Goal: Task Accomplishment & Management: Manage account settings

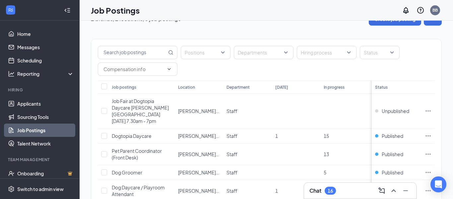
scroll to position [13, 0]
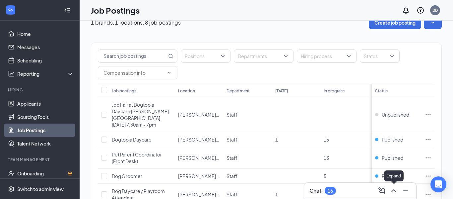
click at [393, 190] on icon "ChevronUp" at bounding box center [393, 190] width 4 height 3
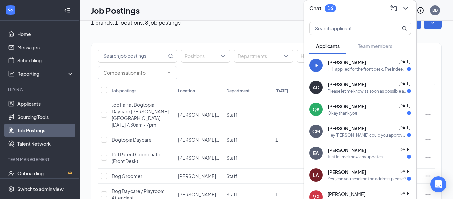
click at [366, 69] on div "Hi! I applied for the front desk. The Indeed questionnaire asked days availabil…" at bounding box center [367, 69] width 79 height 6
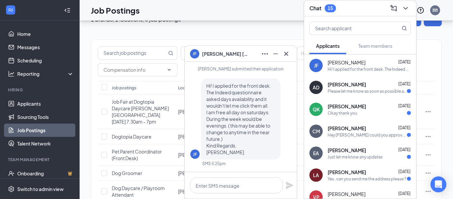
scroll to position [2, 0]
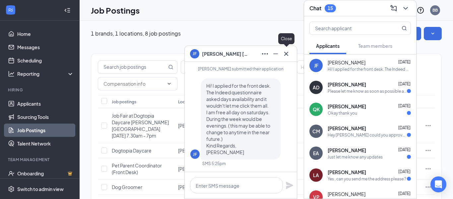
click at [287, 55] on icon "Cross" at bounding box center [286, 54] width 8 height 8
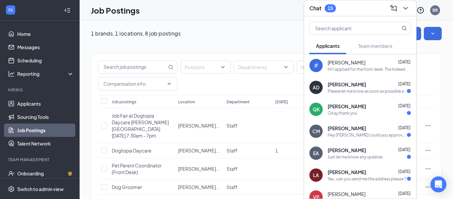
click at [353, 91] on div "Please let me know as soon as possible as I have bills that need to be paid." at bounding box center [367, 91] width 79 height 6
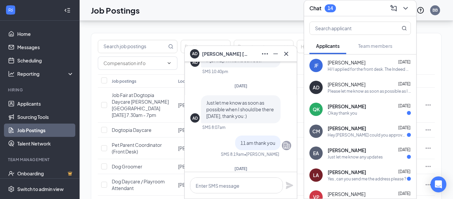
scroll to position [-194, 0]
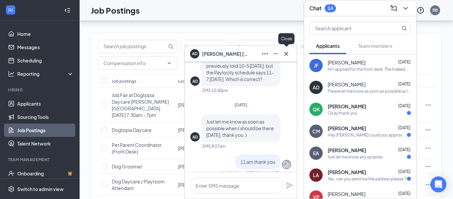
click at [286, 53] on icon "Cross" at bounding box center [286, 54] width 8 height 8
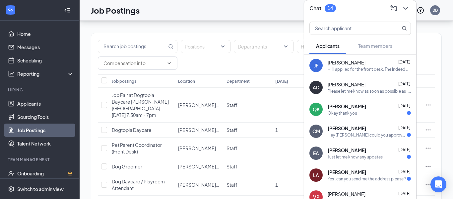
click at [380, 88] on div "[PERSON_NAME] [DATE] Please let me know as soon as possible as I have bills tha…" at bounding box center [369, 87] width 83 height 13
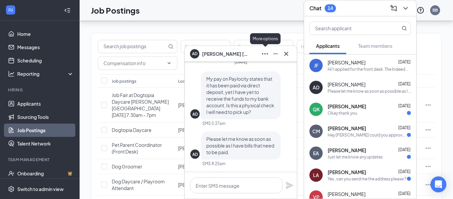
click at [263, 52] on icon "Ellipses" at bounding box center [265, 54] width 8 height 8
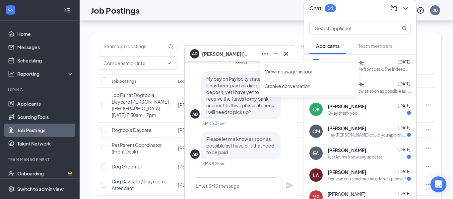
click at [271, 84] on button "Archive conversation" at bounding box center [287, 86] width 45 height 7
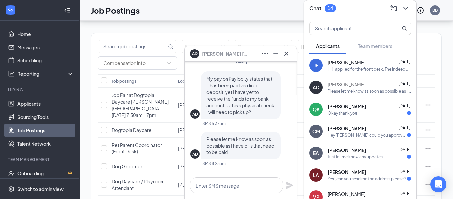
click at [360, 112] on div "Okay thank you" at bounding box center [369, 113] width 83 height 6
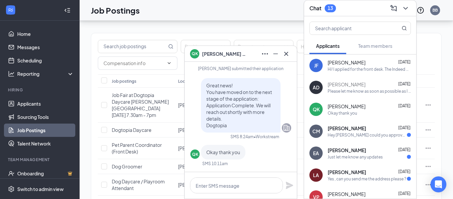
click at [354, 138] on div "CM [PERSON_NAME] [DATE] Hey [PERSON_NAME] could you approve the pending correct…" at bounding box center [360, 131] width 112 height 22
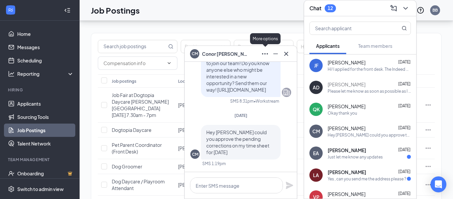
click at [267, 54] on icon "Ellipses" at bounding box center [265, 54] width 8 height 8
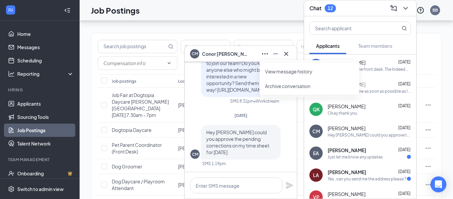
click at [269, 85] on button "Archive conversation" at bounding box center [287, 86] width 45 height 7
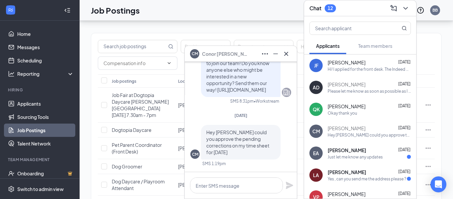
click at [332, 156] on div "Just let me know any updates" at bounding box center [355, 157] width 55 height 6
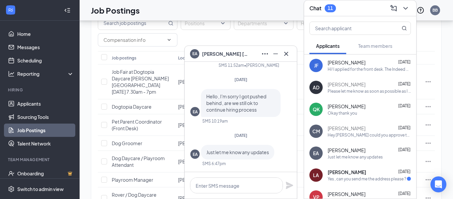
scroll to position [43, 0]
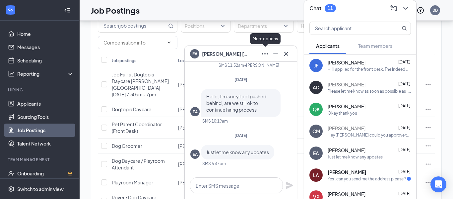
click at [264, 55] on icon "Ellipses" at bounding box center [265, 54] width 8 height 8
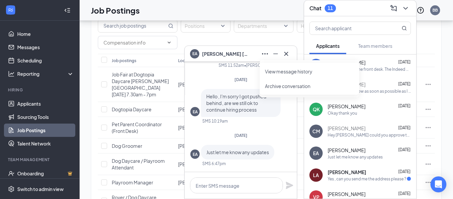
click at [408, 48] on div "Applicants Team members" at bounding box center [359, 45] width 101 height 17
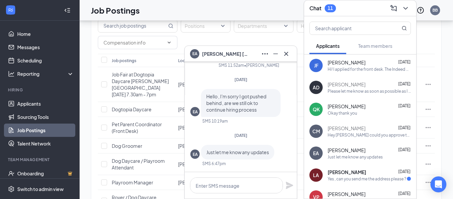
click at [362, 176] on div "Yes , can you send me the address please ?" at bounding box center [367, 179] width 79 height 6
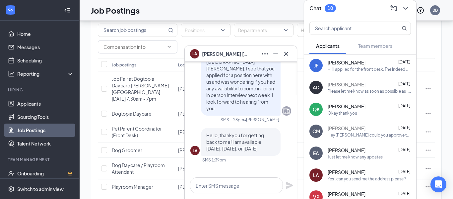
scroll to position [-73, 0]
click at [264, 57] on icon "Ellipses" at bounding box center [265, 54] width 8 height 8
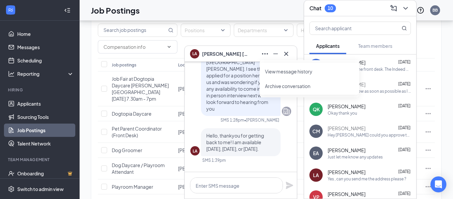
click at [273, 88] on button "Archive conversation" at bounding box center [287, 86] width 45 height 7
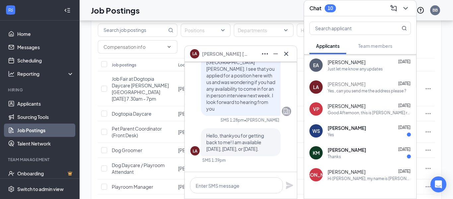
scroll to position [96, 0]
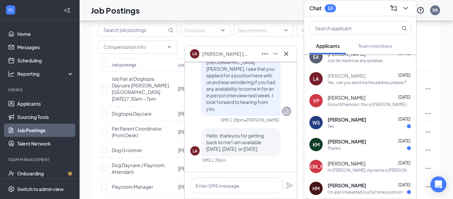
click at [354, 123] on div "Yes" at bounding box center [369, 126] width 83 height 6
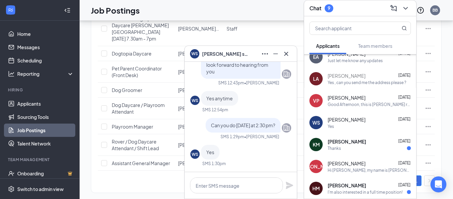
scroll to position [0, 0]
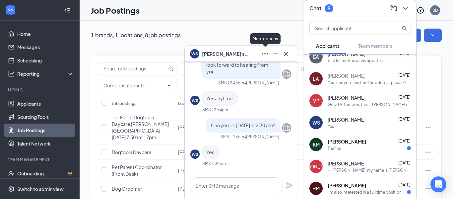
click at [262, 51] on icon "Ellipses" at bounding box center [265, 54] width 8 height 8
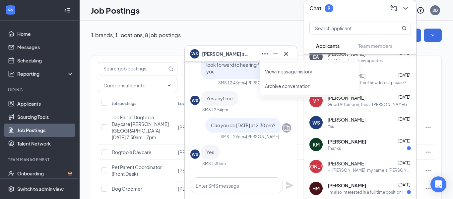
click at [270, 87] on button "Archive conversation" at bounding box center [287, 86] width 45 height 7
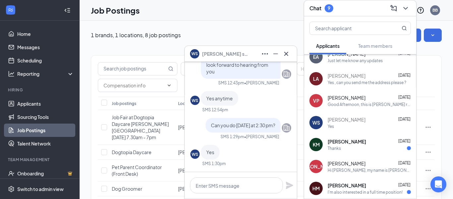
click at [352, 148] on div "Thanks" at bounding box center [369, 148] width 83 height 6
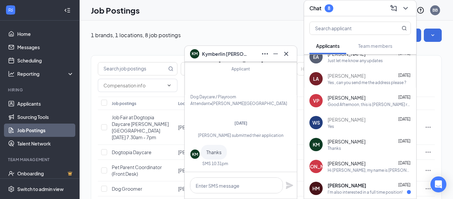
scroll to position [1, 0]
click at [287, 55] on icon "Cross" at bounding box center [286, 54] width 8 height 8
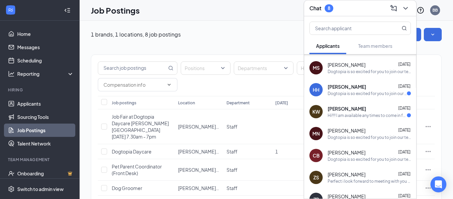
scroll to position [393, 0]
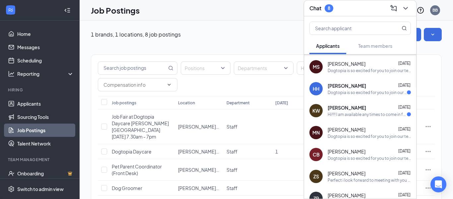
click at [359, 94] on div "Dogtopia is so excited for you to join our team! Do you know anyone else who mi…" at bounding box center [367, 93] width 79 height 6
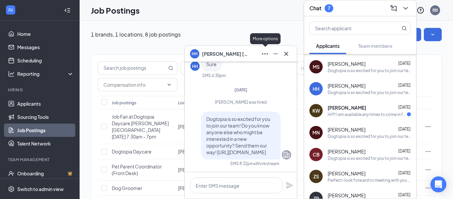
click at [264, 54] on icon "Ellipses" at bounding box center [265, 54] width 8 height 8
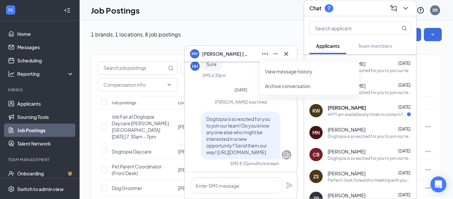
click at [274, 86] on button "Archive conversation" at bounding box center [287, 86] width 45 height 7
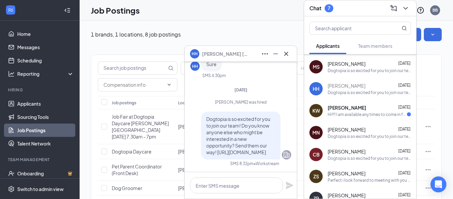
click at [353, 111] on div "Hi!!!! I am available any times to come in for an interview. However I wanted t…" at bounding box center [367, 114] width 79 height 6
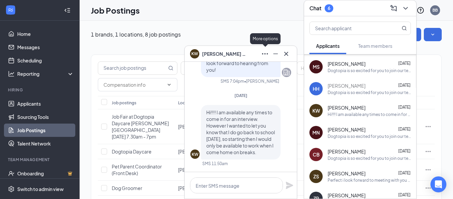
click at [265, 54] on icon "Ellipses" at bounding box center [265, 53] width 6 height 1
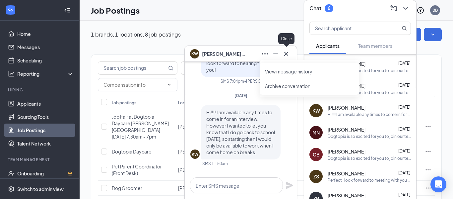
click at [286, 56] on icon "Cross" at bounding box center [286, 54] width 8 height 8
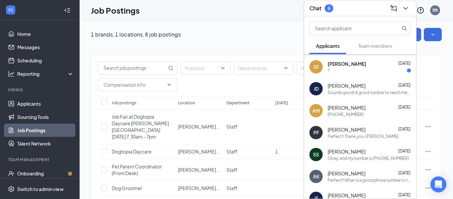
scroll to position [546, 0]
click at [357, 64] on div "[PERSON_NAME] [DATE]" at bounding box center [369, 63] width 83 height 7
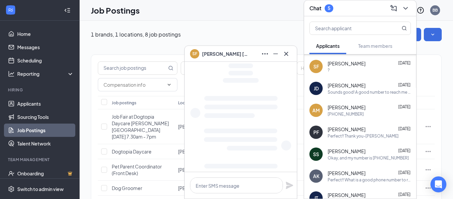
scroll to position [-1215, 0]
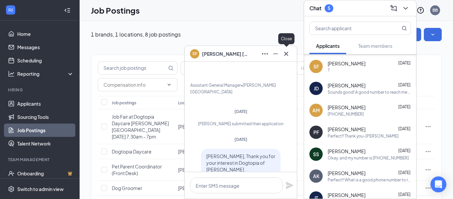
click at [286, 52] on icon "Cross" at bounding box center [286, 54] width 8 height 8
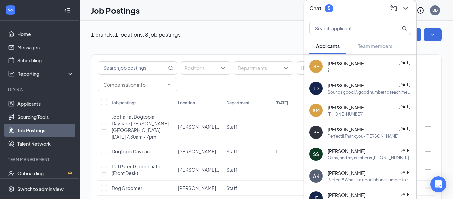
click at [386, 66] on div "[PERSON_NAME] [DATE]" at bounding box center [369, 63] width 83 height 7
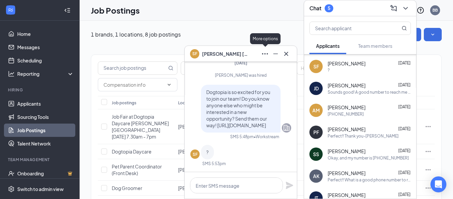
click at [265, 54] on icon "Ellipses" at bounding box center [265, 53] width 6 height 1
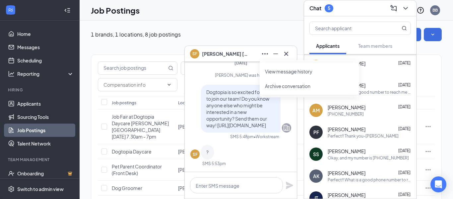
click at [281, 87] on button "Archive conversation" at bounding box center [287, 86] width 45 height 7
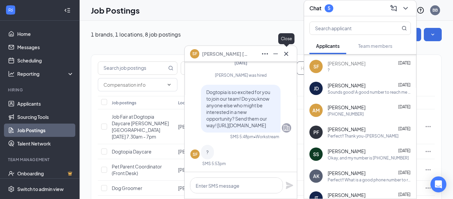
drag, startPoint x: 288, startPoint y: 53, endPoint x: 299, endPoint y: 66, distance: 17.1
click at [288, 54] on icon "Cross" at bounding box center [286, 54] width 8 height 8
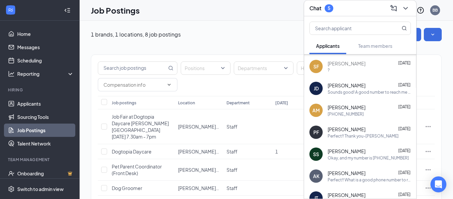
click at [372, 95] on div "[PERSON_NAME] [DATE] Sounds good! A good number to reach me at is [PHONE_NUMBER]" at bounding box center [360, 88] width 112 height 22
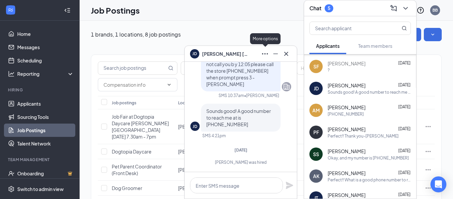
click at [266, 54] on icon "Ellipses" at bounding box center [265, 54] width 8 height 8
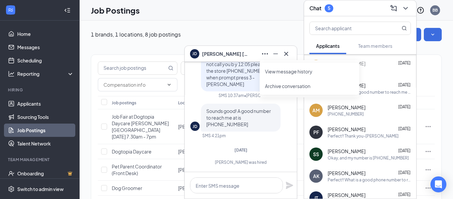
click at [275, 85] on button "Archive conversation" at bounding box center [287, 86] width 45 height 7
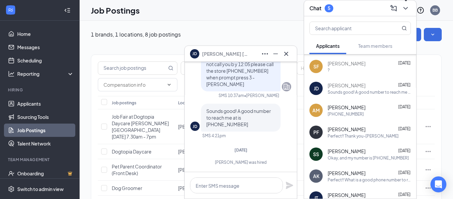
click at [406, 8] on icon "ChevronDown" at bounding box center [406, 8] width 8 height 8
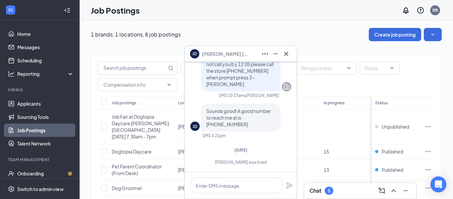
scroll to position [0, 0]
click at [286, 53] on icon "Cross" at bounding box center [286, 54] width 8 height 8
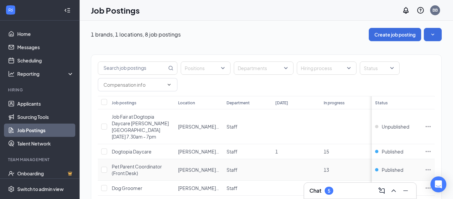
scroll to position [1, 0]
click at [394, 191] on icon "ChevronUp" at bounding box center [394, 190] width 8 height 8
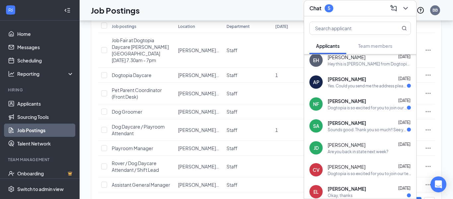
scroll to position [245, 0]
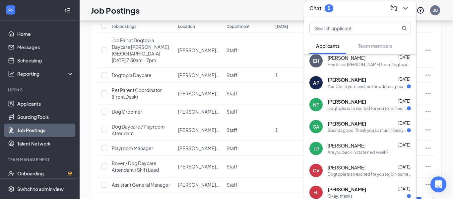
click at [357, 110] on div "Dogtopia is so excited for you to join our team! Do you know anyone else who mi…" at bounding box center [367, 108] width 79 height 6
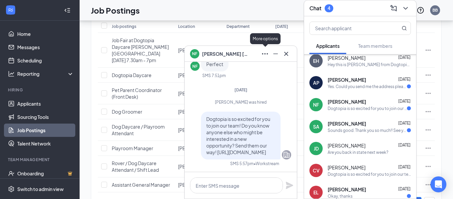
click at [267, 55] on icon "Ellipses" at bounding box center [265, 54] width 8 height 8
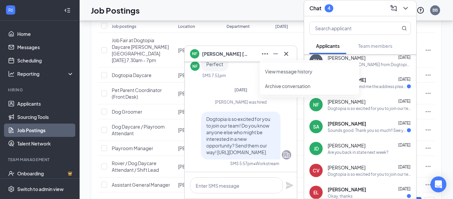
click at [269, 85] on button "Archive conversation" at bounding box center [287, 86] width 45 height 7
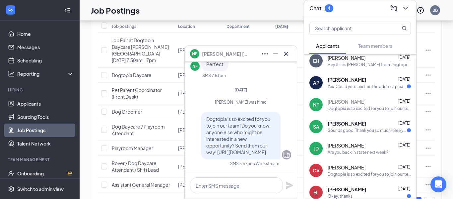
click at [333, 129] on div "Sounds good. Thank you so much!! See you then!" at bounding box center [367, 130] width 79 height 6
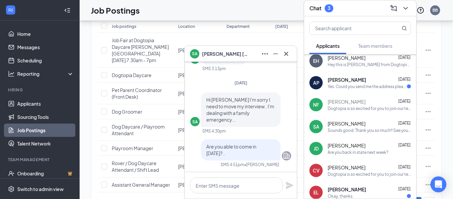
scroll to position [-95, 0]
click at [288, 54] on icon "Cross" at bounding box center [286, 54] width 8 height 8
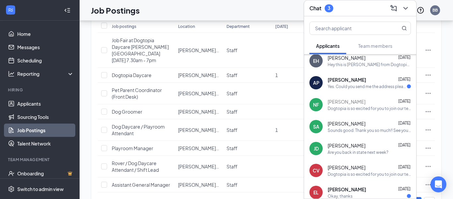
click at [364, 78] on div "[PERSON_NAME] [DATE]" at bounding box center [369, 79] width 83 height 7
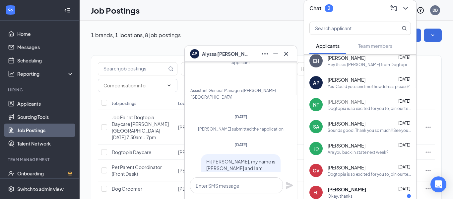
scroll to position [-226, 0]
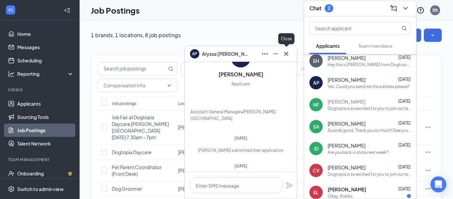
click at [288, 54] on icon "Cross" at bounding box center [286, 54] width 8 height 8
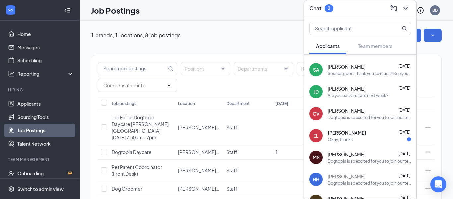
scroll to position [306, 0]
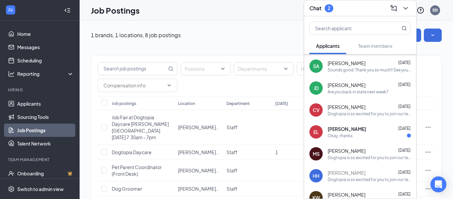
click at [367, 131] on div "[PERSON_NAME] [DATE] Okay, thanks" at bounding box center [369, 131] width 83 height 13
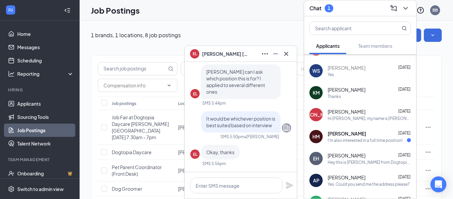
scroll to position [149, 0]
click at [381, 138] on div "I'm also interested in a full time position!" at bounding box center [365, 140] width 75 height 6
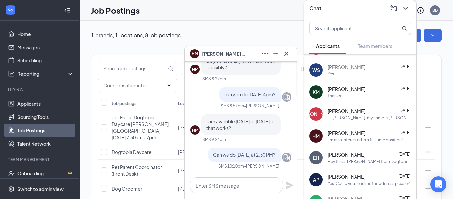
scroll to position [-606, 0]
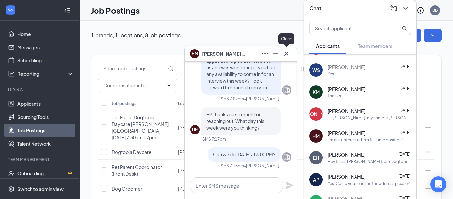
click at [287, 53] on icon "Cross" at bounding box center [286, 54] width 8 height 8
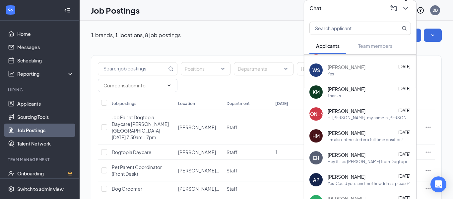
click at [406, 9] on icon "ChevronDown" at bounding box center [405, 8] width 4 height 3
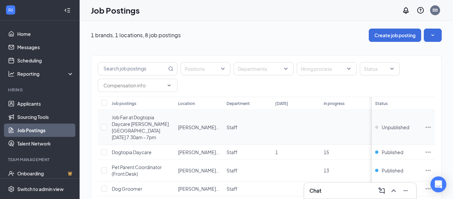
scroll to position [0, 0]
click at [40, 107] on link "Applicants" at bounding box center [45, 103] width 57 height 13
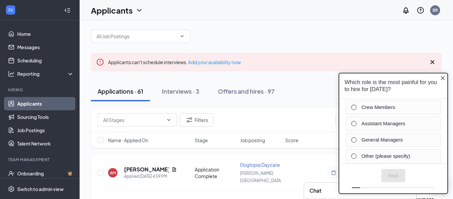
scroll to position [5, 0]
click at [443, 77] on icon "Close button" at bounding box center [442, 77] width 5 height 5
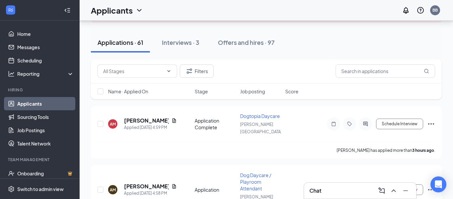
scroll to position [56, 0]
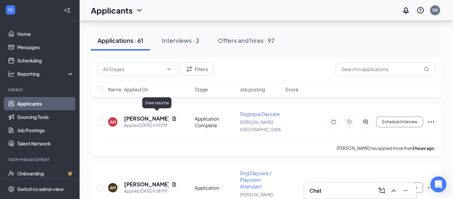
click at [172, 116] on icon "Document" at bounding box center [174, 118] width 4 height 4
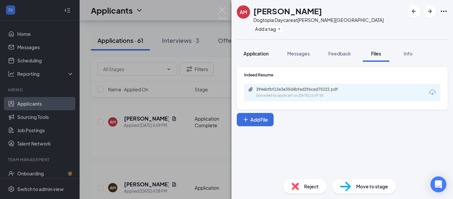
click at [264, 56] on span "Application" at bounding box center [255, 53] width 25 height 6
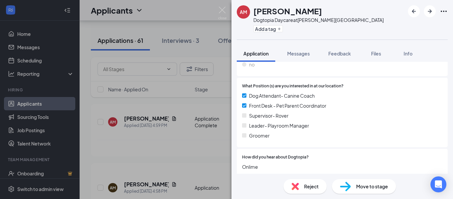
scroll to position [501, 0]
click at [437, 183] on icon "Open Intercom Messenger" at bounding box center [438, 184] width 8 height 9
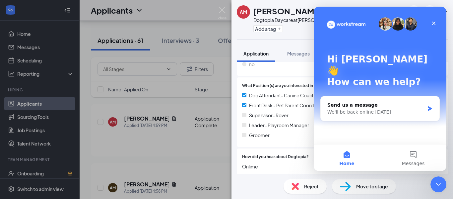
scroll to position [0, 0]
click at [436, 25] on icon "Close" at bounding box center [433, 23] width 5 height 5
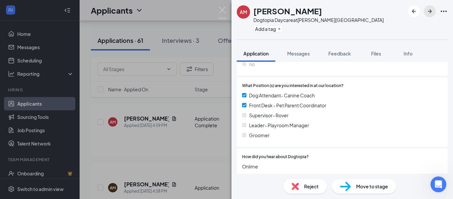
click at [430, 12] on icon "ArrowRight" at bounding box center [430, 11] width 4 height 4
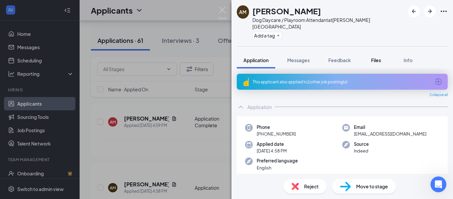
click at [375, 57] on span "Files" at bounding box center [376, 60] width 10 height 6
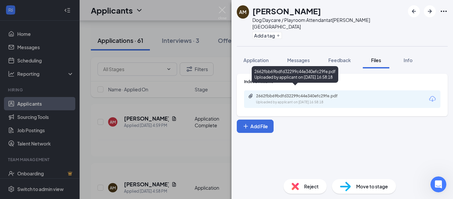
click at [288, 93] on div "2662fbb69bdfd32299c44e340efc29fe.pdf" at bounding box center [302, 95] width 93 height 5
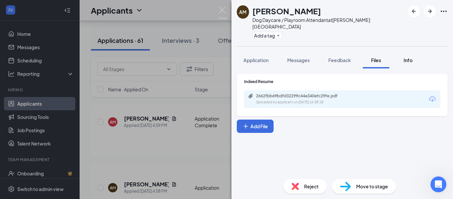
click at [412, 57] on span "Info" at bounding box center [408, 60] width 9 height 6
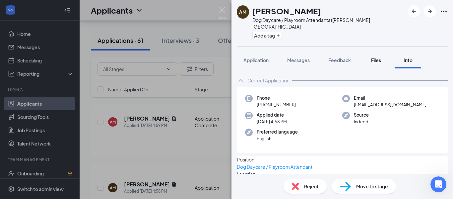
click at [373, 57] on span "Files" at bounding box center [376, 60] width 10 height 6
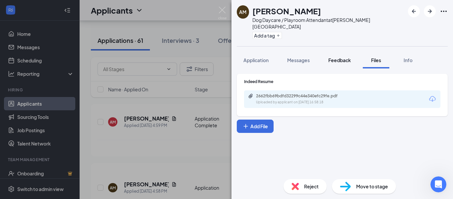
click at [338, 57] on span "Feedback" at bounding box center [339, 60] width 23 height 6
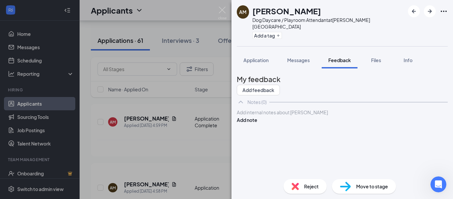
click at [196, 8] on div "AM [PERSON_NAME] Dog Daycare / Playroom Attendant at [PERSON_NAME][GEOGRAPHIC_D…" at bounding box center [226, 99] width 453 height 199
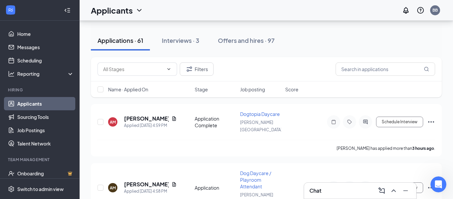
click at [220, 12] on div "Applicants BB" at bounding box center [266, 10] width 373 height 21
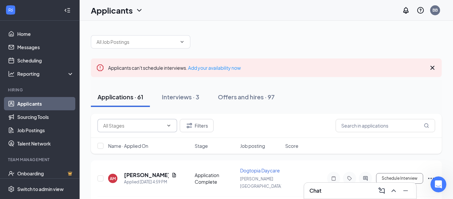
click at [170, 125] on icon "ChevronDown" at bounding box center [168, 125] width 5 height 5
click at [168, 125] on icon "ChevronDown" at bounding box center [168, 125] width 5 height 5
click at [193, 124] on icon "Filter" at bounding box center [189, 125] width 8 height 8
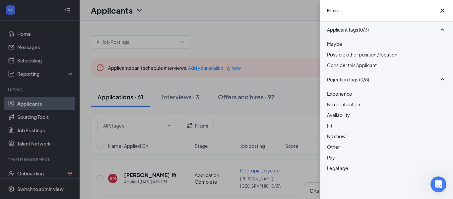
click at [261, 25] on div "Filters Applicant Status (0/5) Unread message Hasn't messaged back Stuck in sta…" at bounding box center [226, 99] width 453 height 199
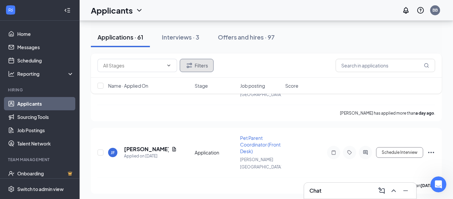
scroll to position [227, 0]
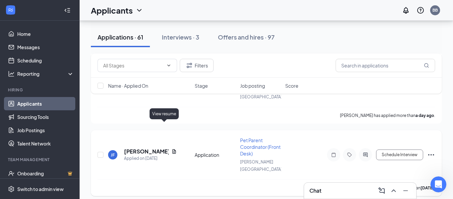
click at [171, 149] on icon "Document" at bounding box center [173, 151] width 5 height 5
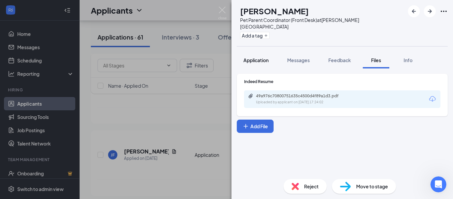
click at [261, 57] on span "Application" at bounding box center [255, 60] width 25 height 6
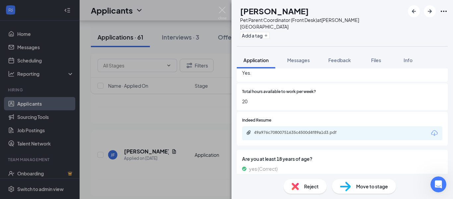
scroll to position [404, 0]
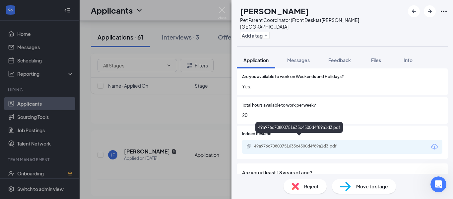
click at [300, 143] on div "49a976c70800751635c4500d4f89a1d3.pdf" at bounding box center [300, 145] width 93 height 5
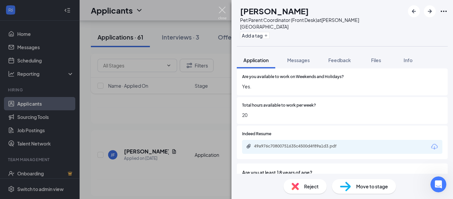
click at [223, 9] on img at bounding box center [222, 13] width 8 height 13
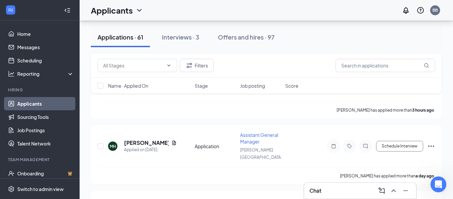
scroll to position [153, 0]
